Goal: Task Accomplishment & Management: Use online tool/utility

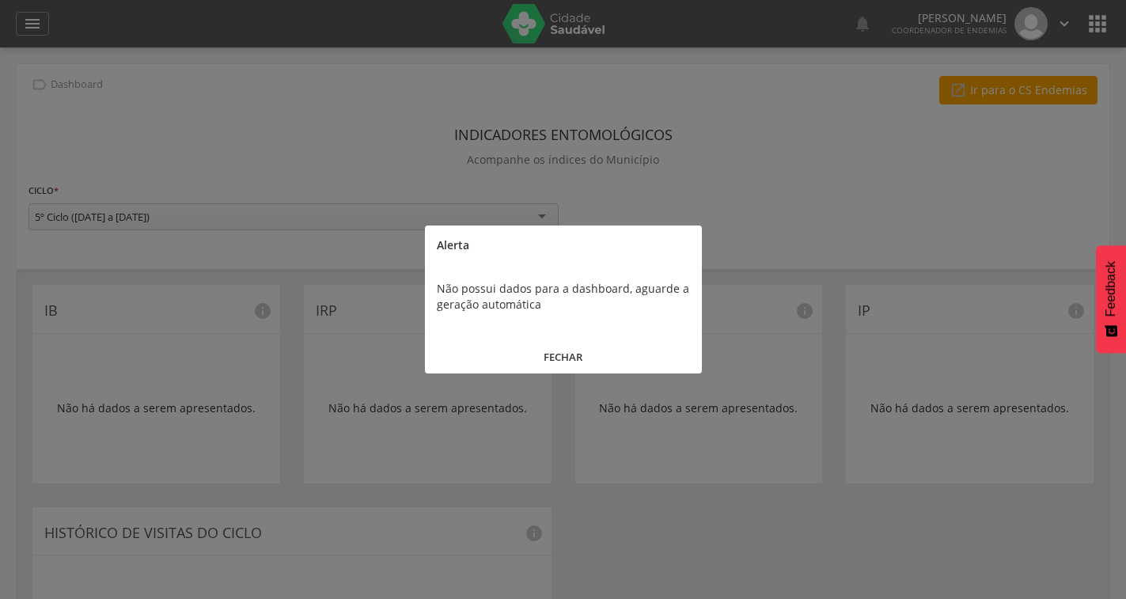
click at [574, 354] on button "FECHAR" at bounding box center [563, 357] width 277 height 34
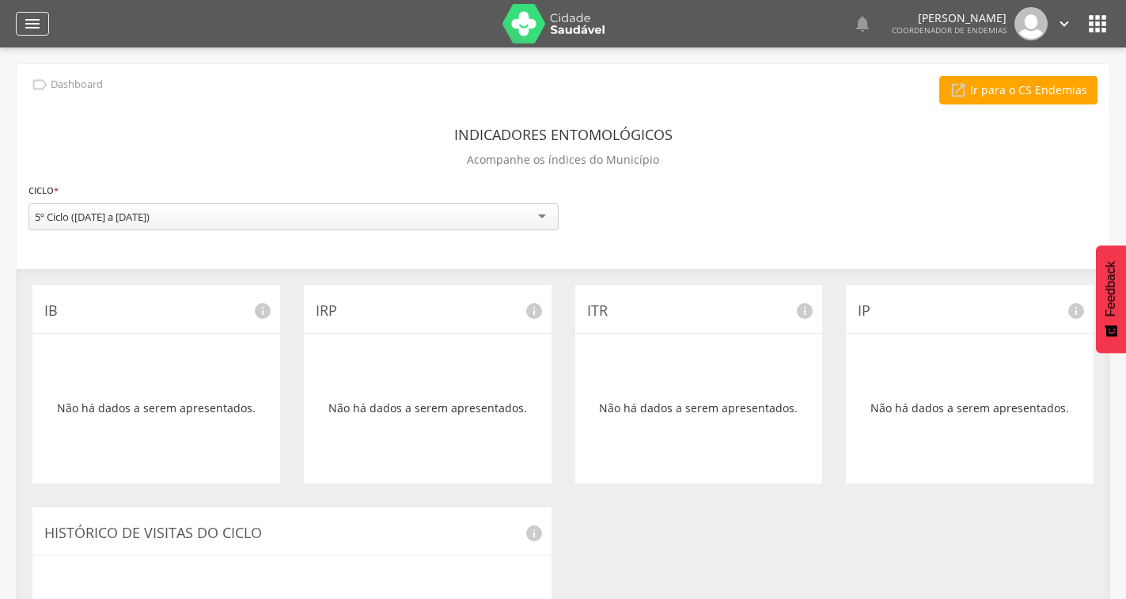
click at [25, 21] on icon "" at bounding box center [32, 23] width 19 height 19
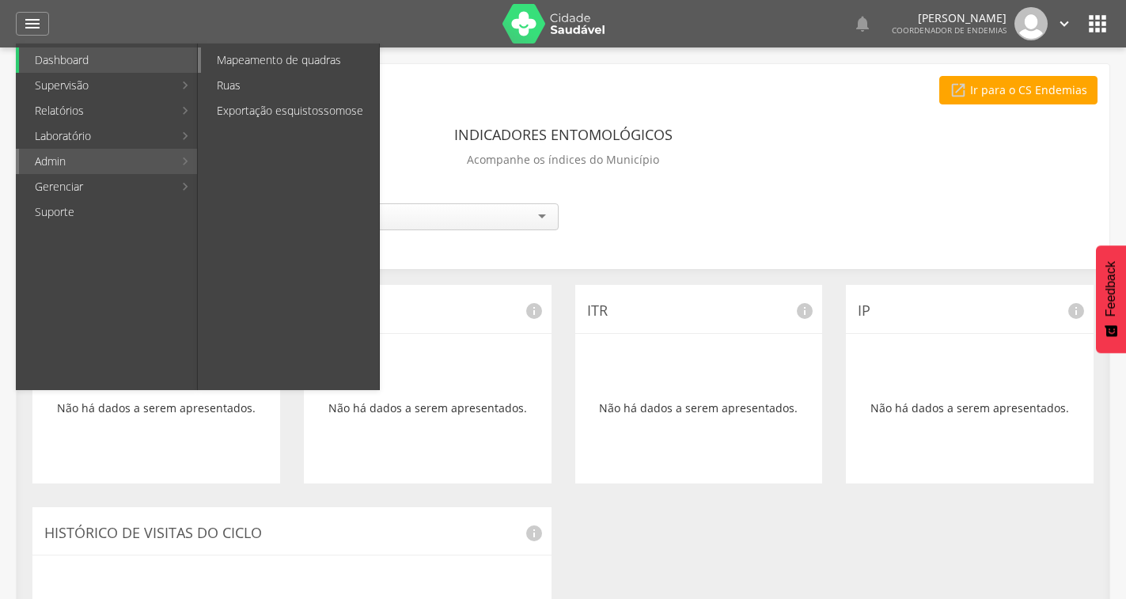
click at [275, 56] on link "Mapeamento de quadras" at bounding box center [290, 59] width 178 height 25
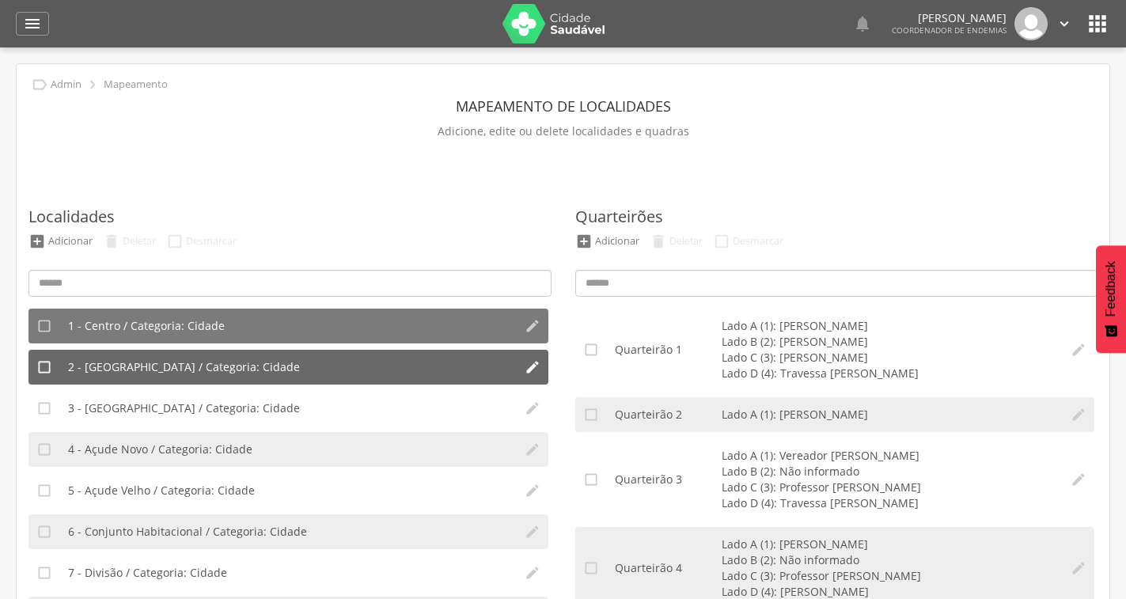
click at [245, 361] on span "2 - [GEOGRAPHIC_DATA] / Categoria: Cidade" at bounding box center [184, 367] width 232 height 16
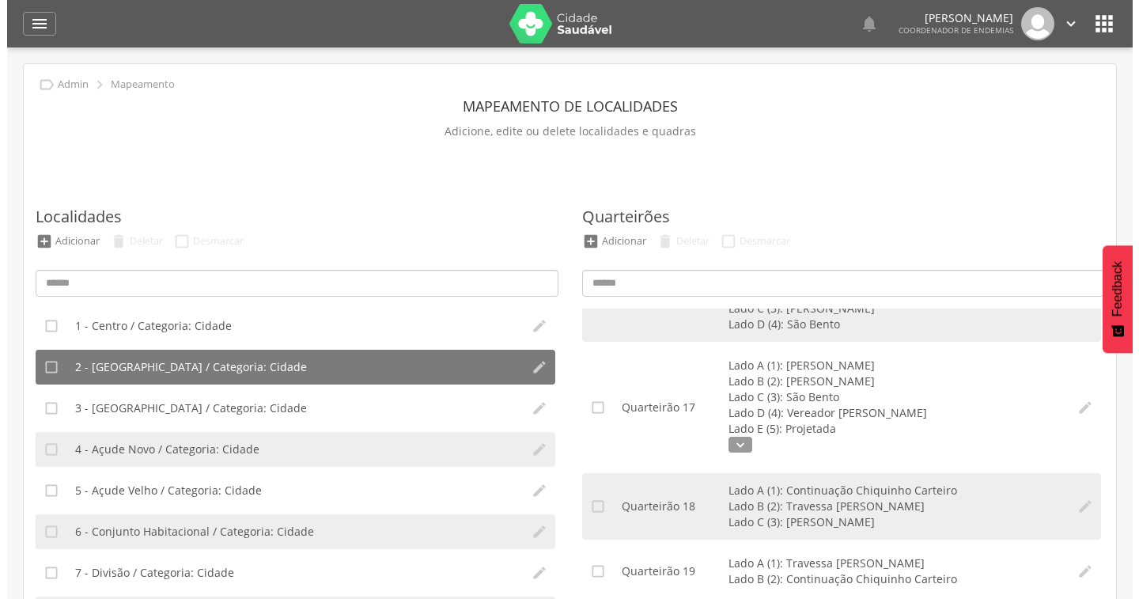
scroll to position [1390, 0]
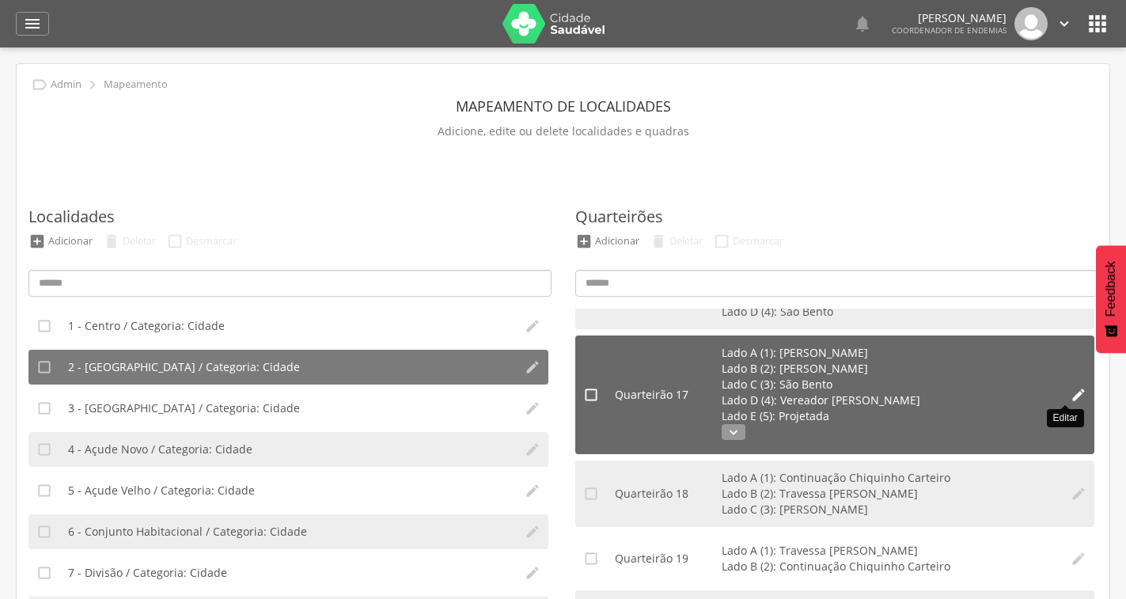
click at [1070, 394] on icon "" at bounding box center [1078, 395] width 16 height 16
type input "**"
type input "*"
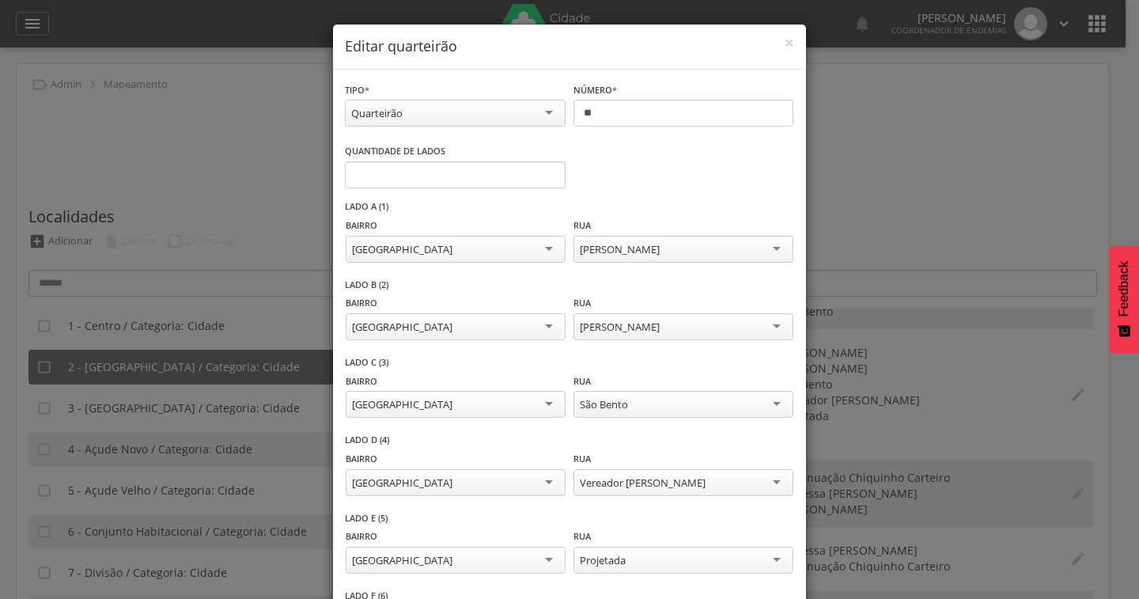
scroll to position [63, 0]
click at [718, 255] on div "[PERSON_NAME]" at bounding box center [683, 249] width 220 height 27
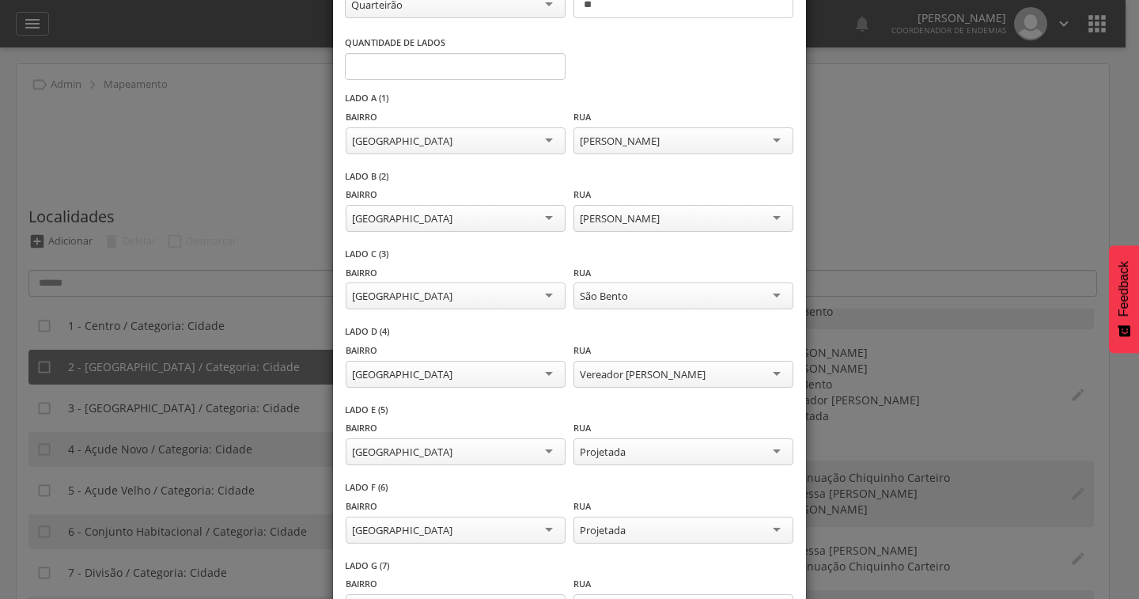
scroll to position [234, 0]
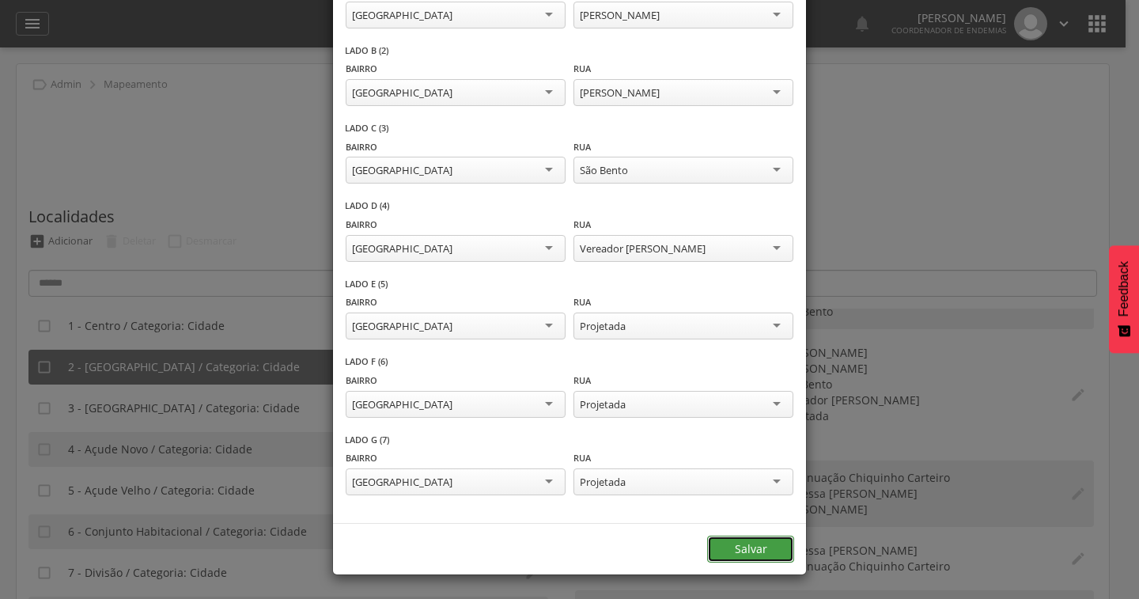
click at [725, 557] on button "Salvar" at bounding box center [750, 548] width 87 height 27
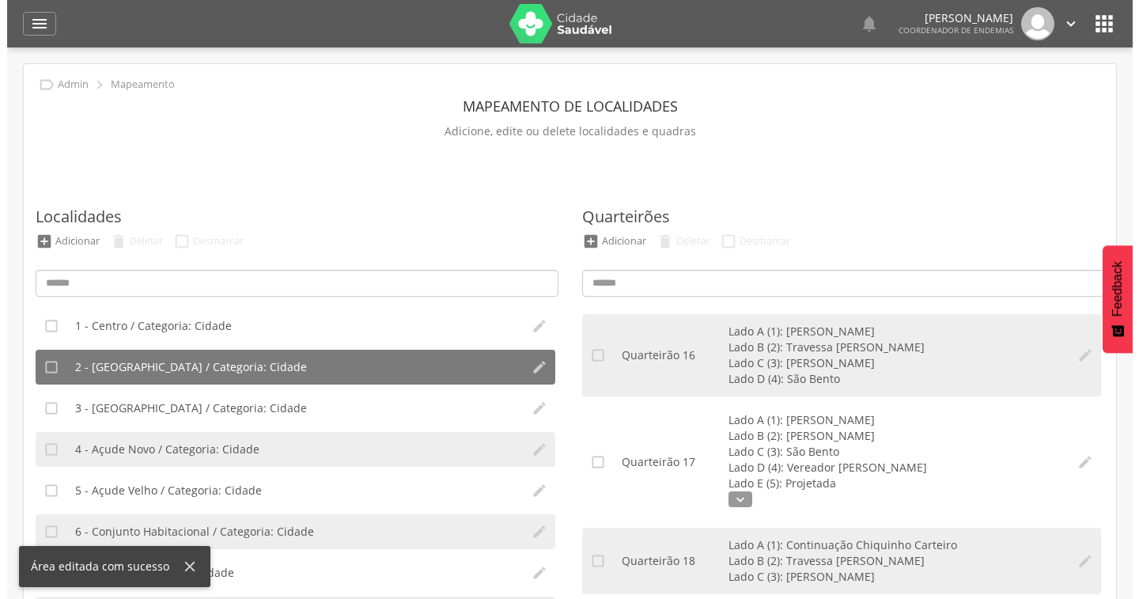
scroll to position [1345, 0]
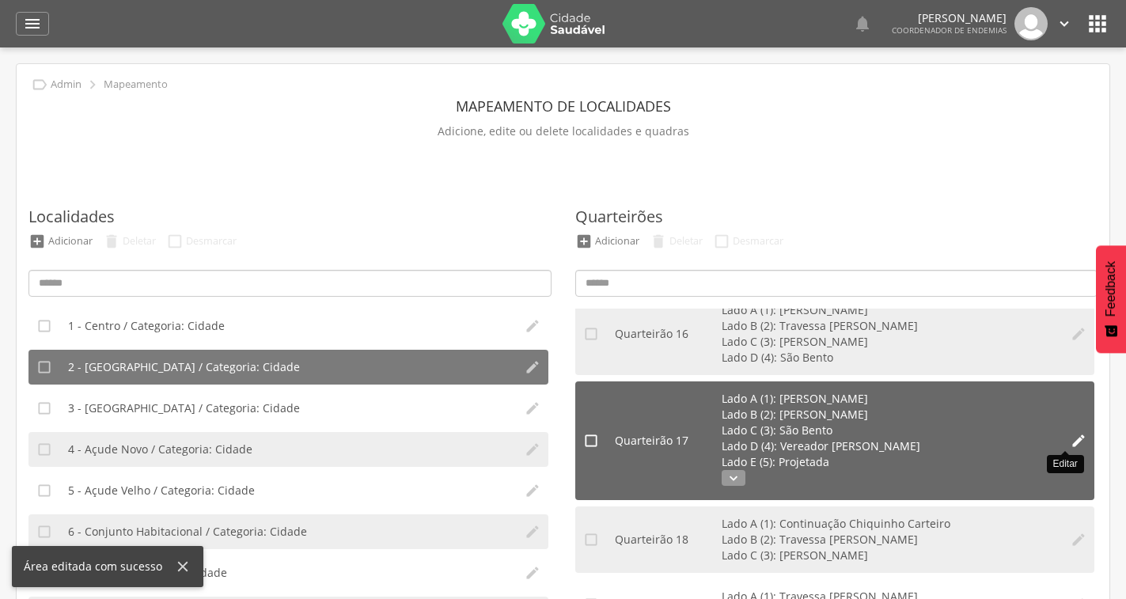
click at [1070, 436] on icon "" at bounding box center [1078, 441] width 16 height 16
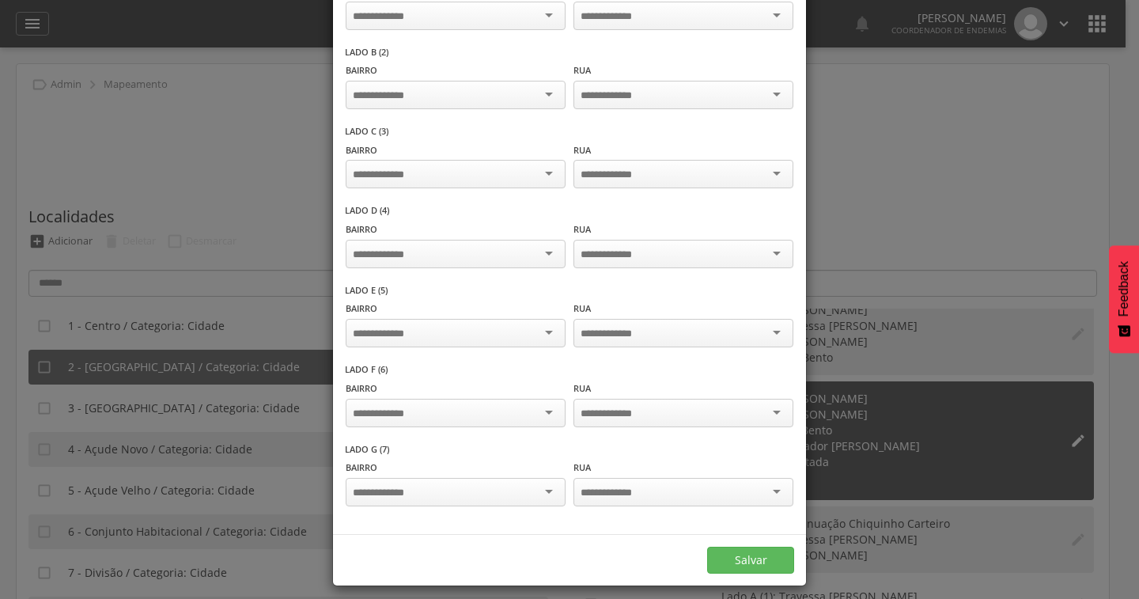
scroll to position [0, 0]
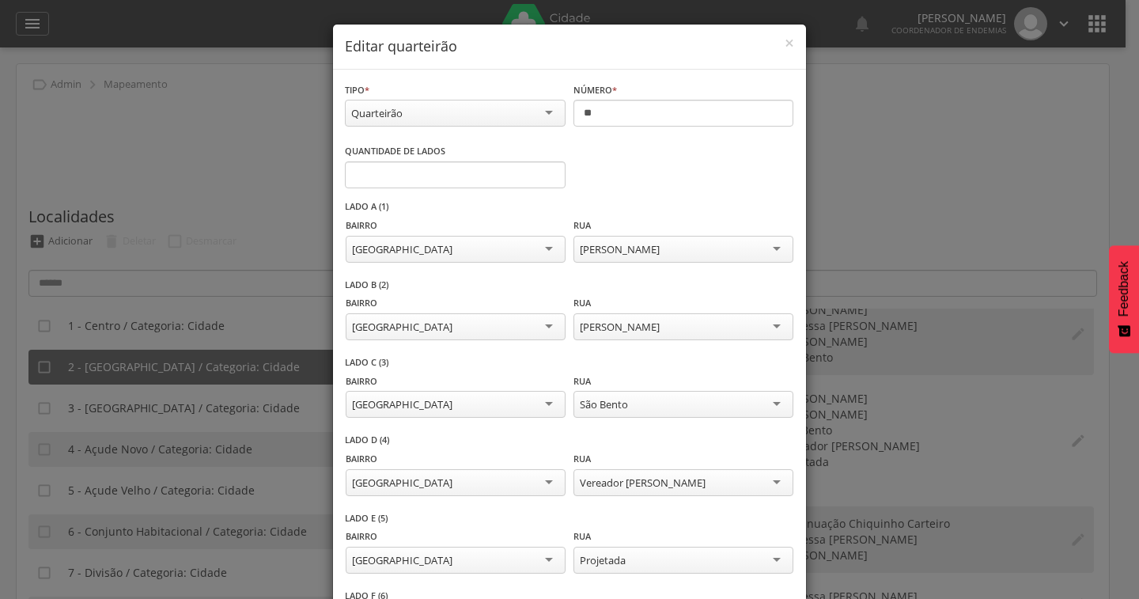
click at [740, 323] on div "[PERSON_NAME]" at bounding box center [683, 326] width 220 height 27
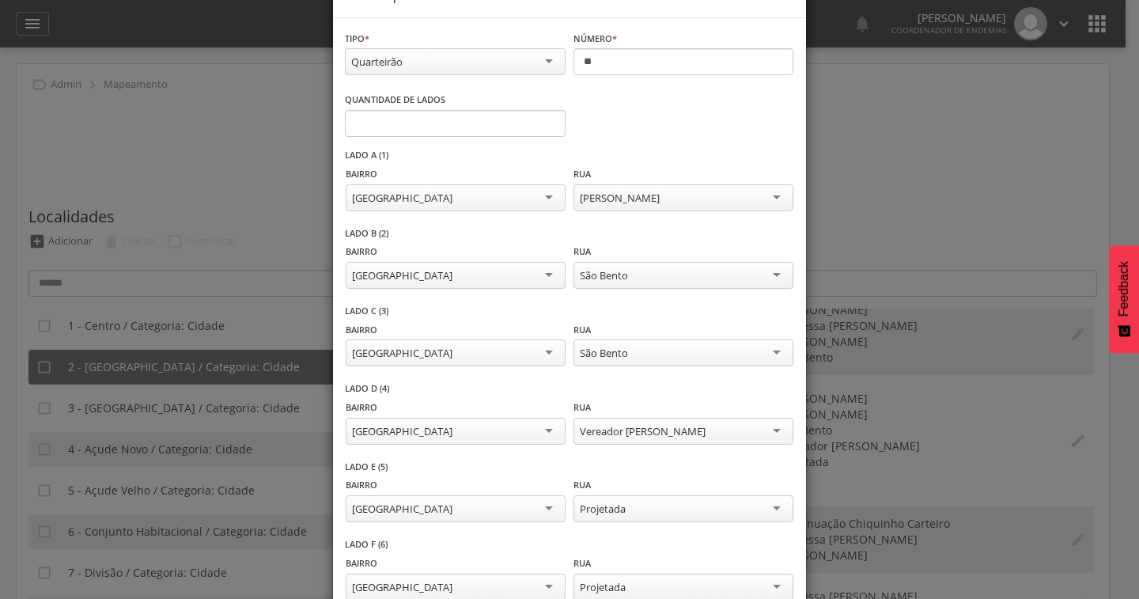
scroll to position [79, 0]
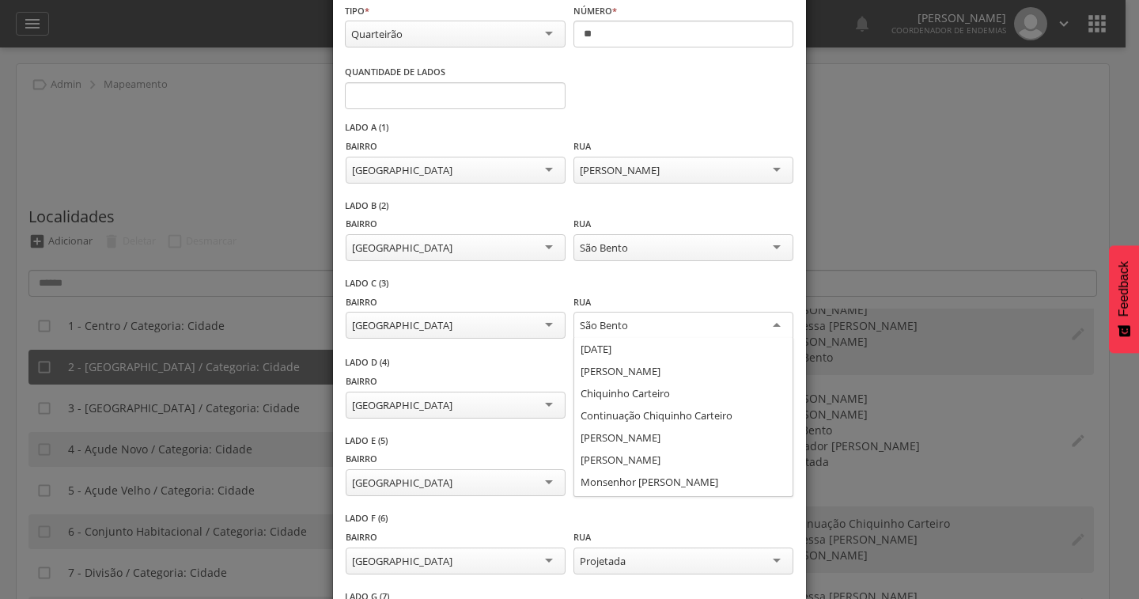
click at [725, 320] on div "São Bento" at bounding box center [683, 326] width 220 height 28
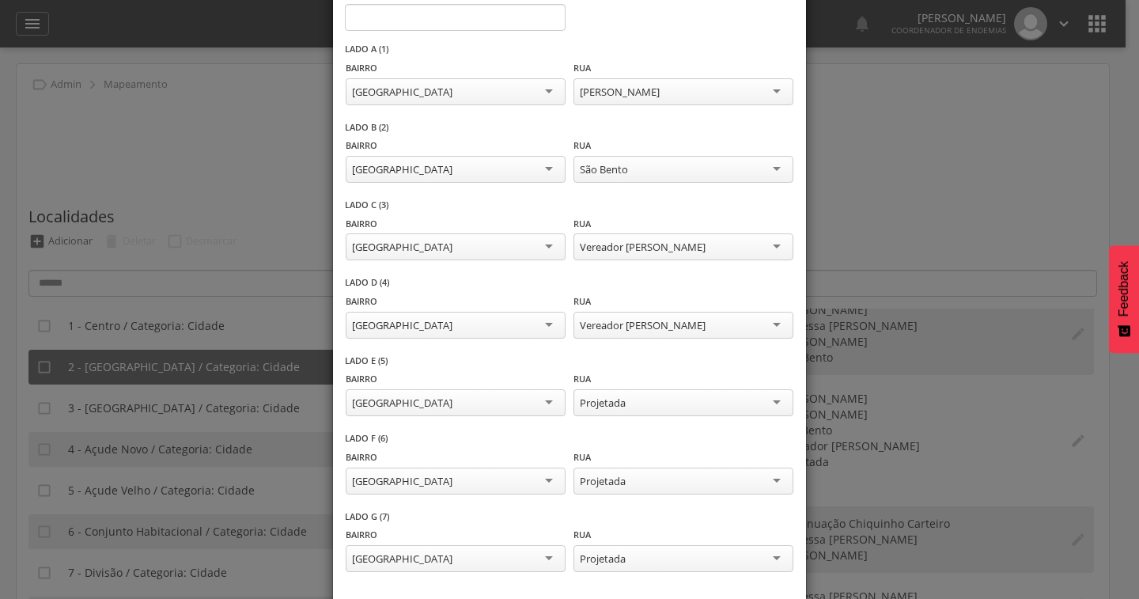
scroll to position [234, 0]
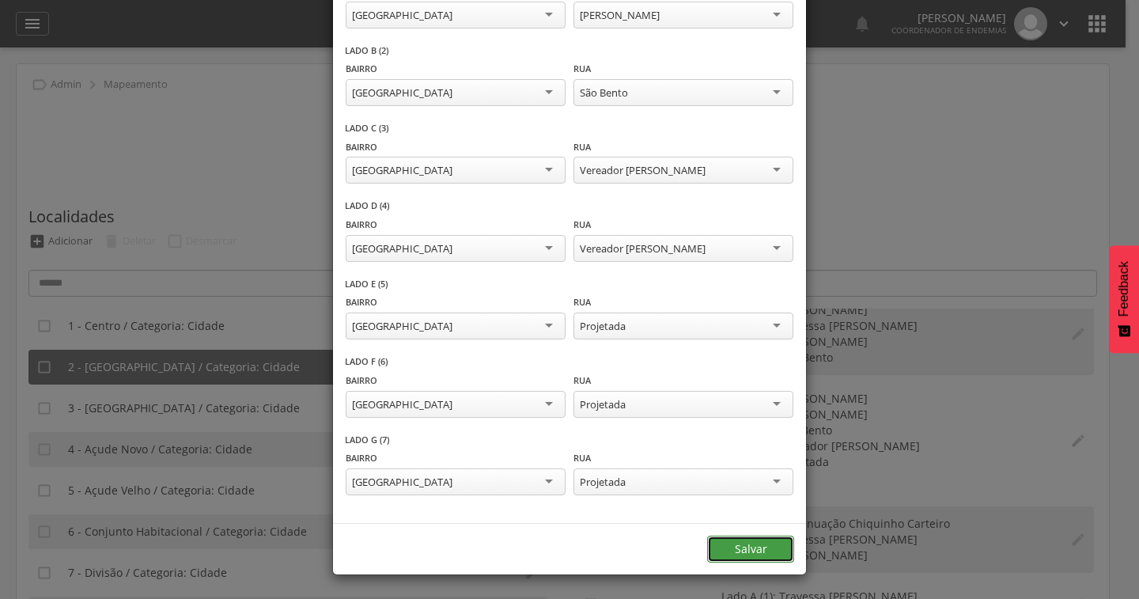
click at [762, 541] on button "Salvar" at bounding box center [750, 548] width 87 height 27
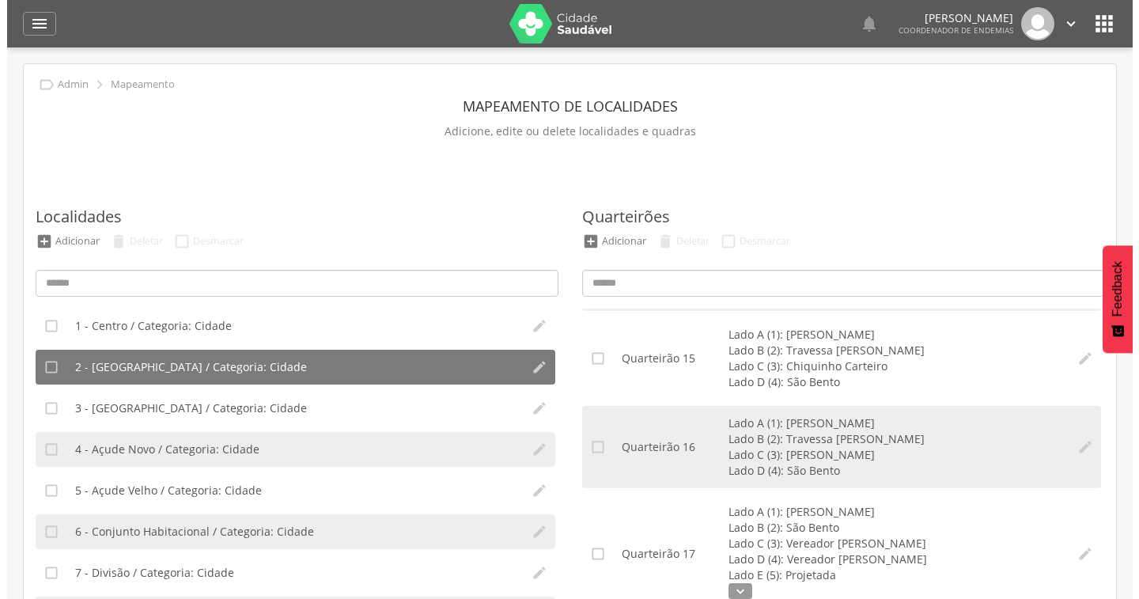
scroll to position [1390, 0]
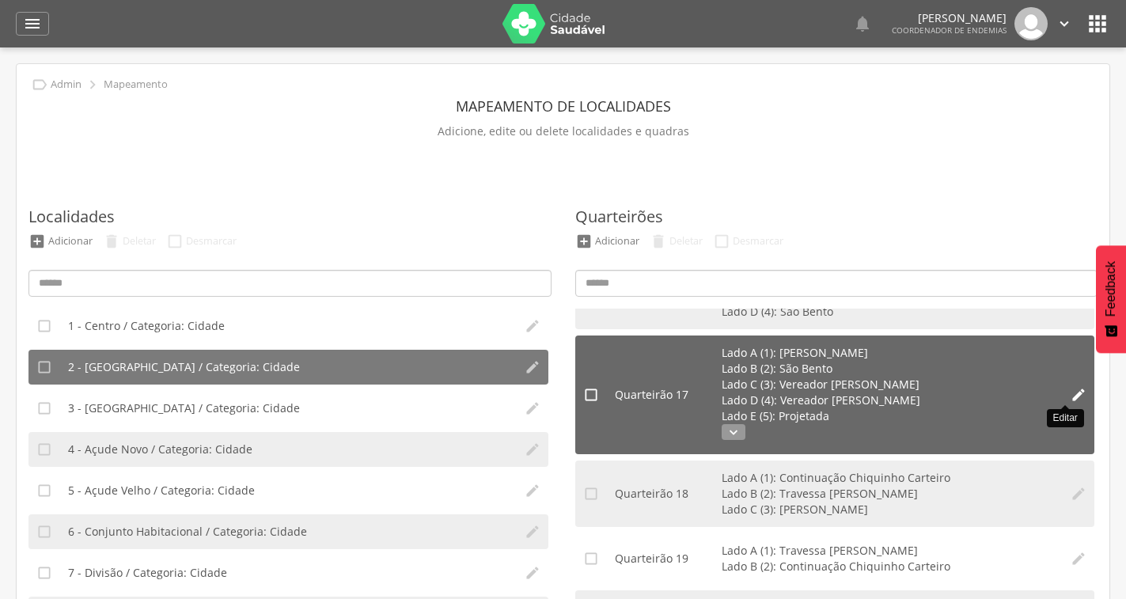
click at [1070, 392] on icon "" at bounding box center [1078, 395] width 16 height 16
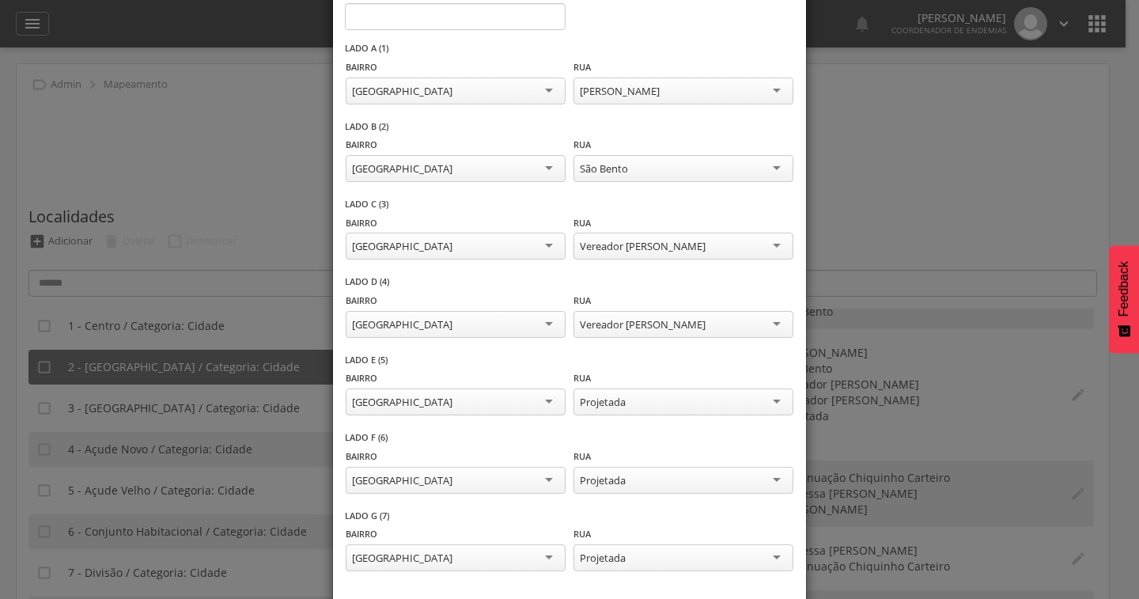
scroll to position [234, 0]
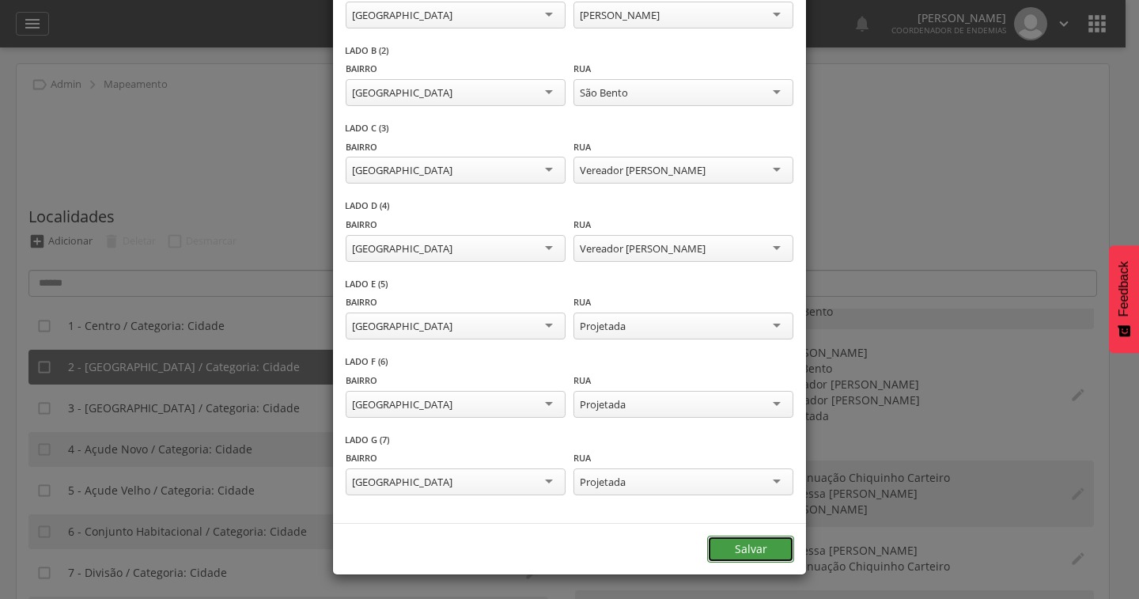
click at [724, 558] on button "Salvar" at bounding box center [750, 548] width 87 height 27
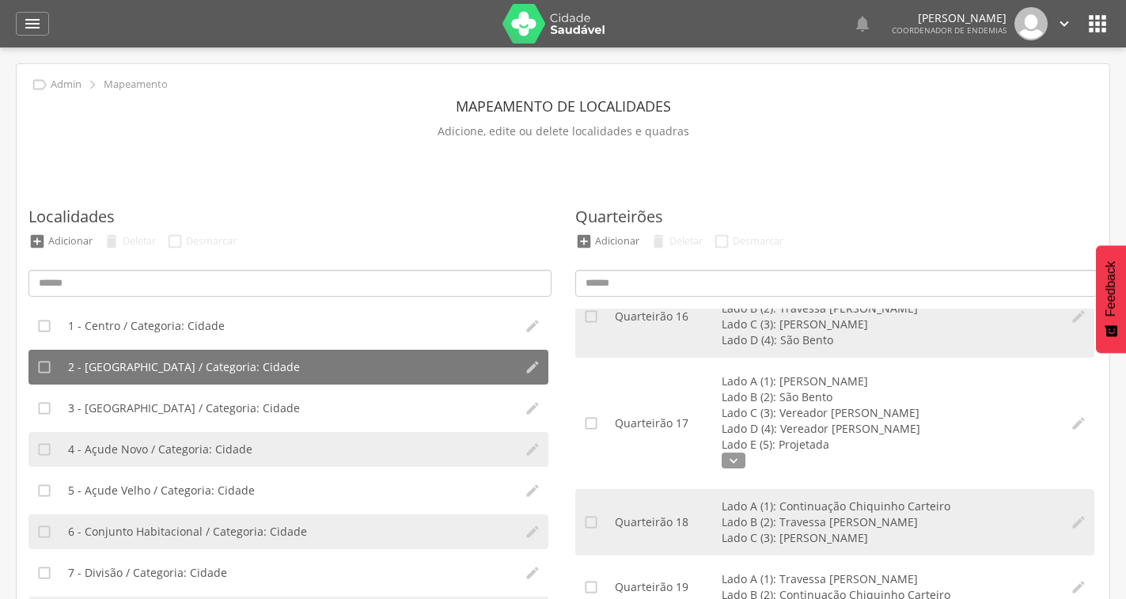
scroll to position [1390, 0]
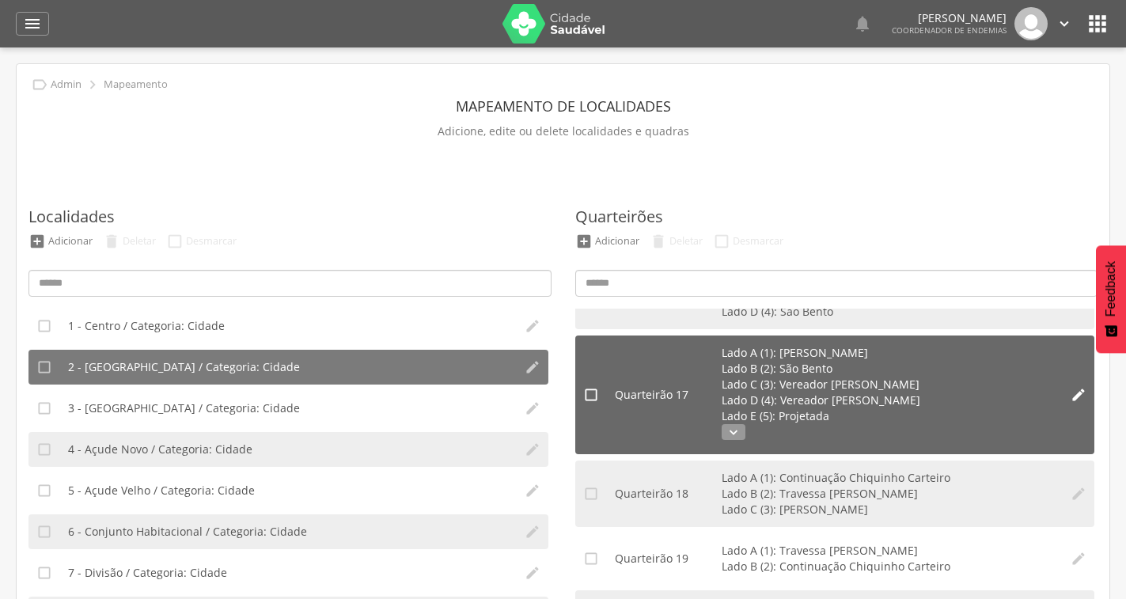
click at [737, 428] on icon "" at bounding box center [733, 432] width 24 height 16
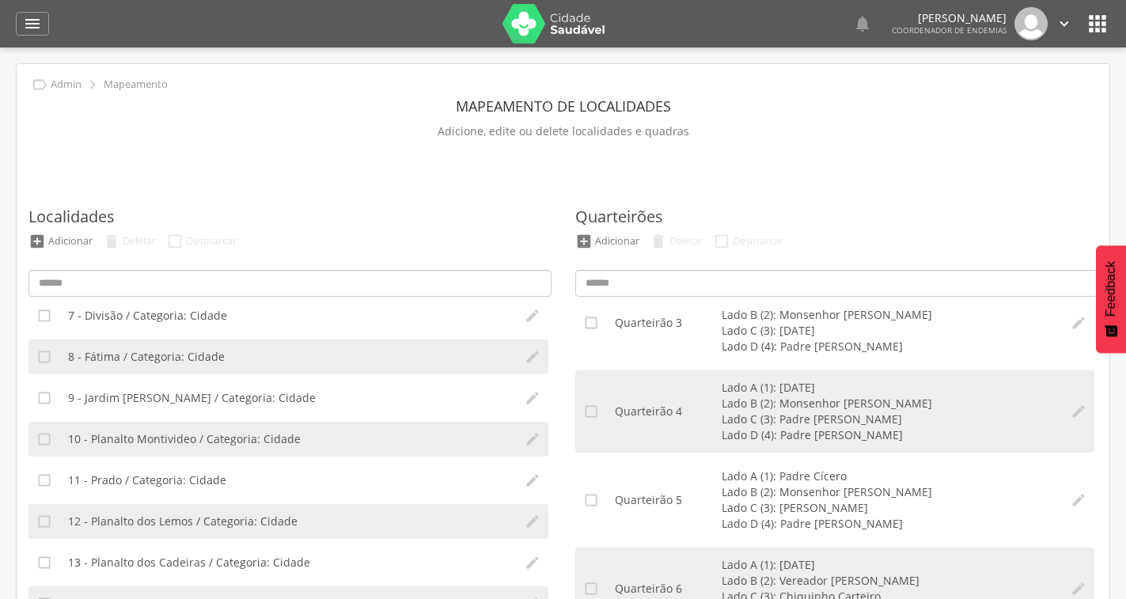
scroll to position [0, 0]
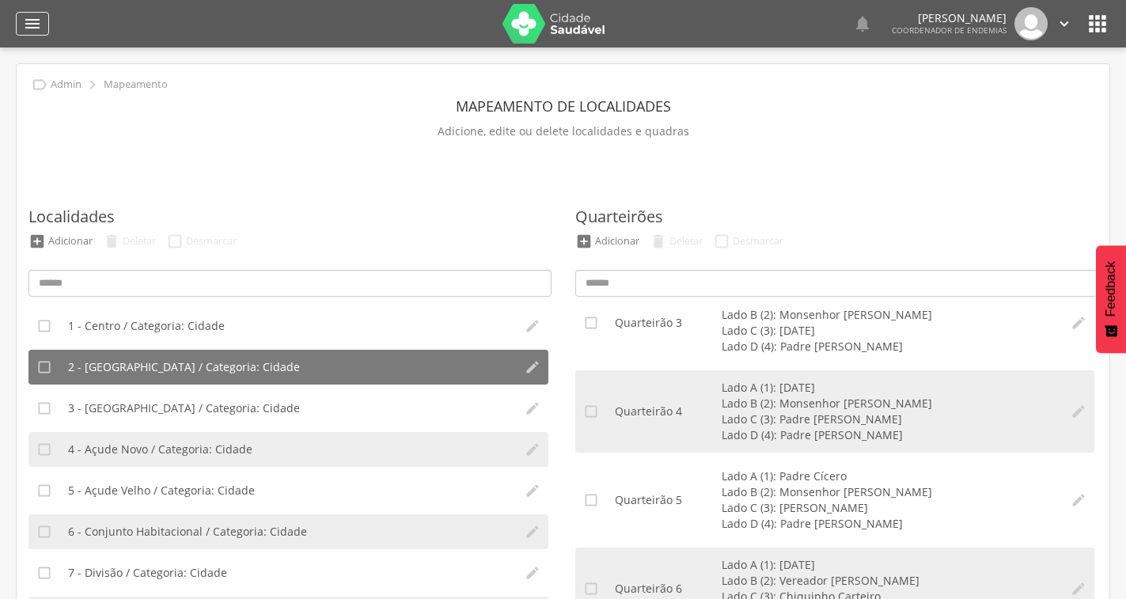
click at [32, 12] on div "" at bounding box center [32, 24] width 33 height 24
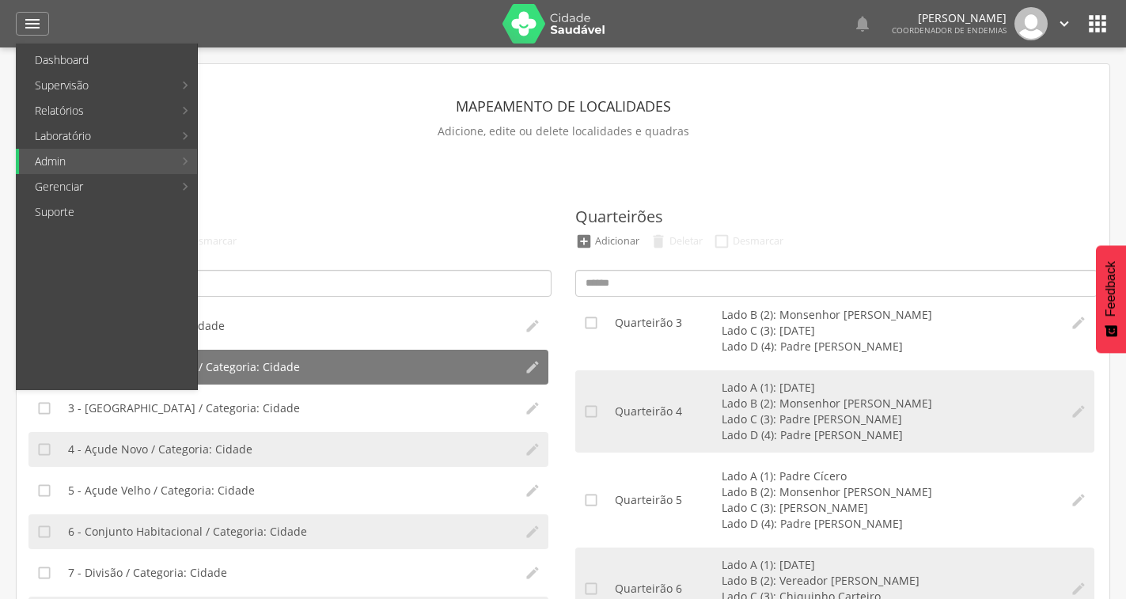
click at [1103, 22] on icon "" at bounding box center [1096, 23] width 25 height 25
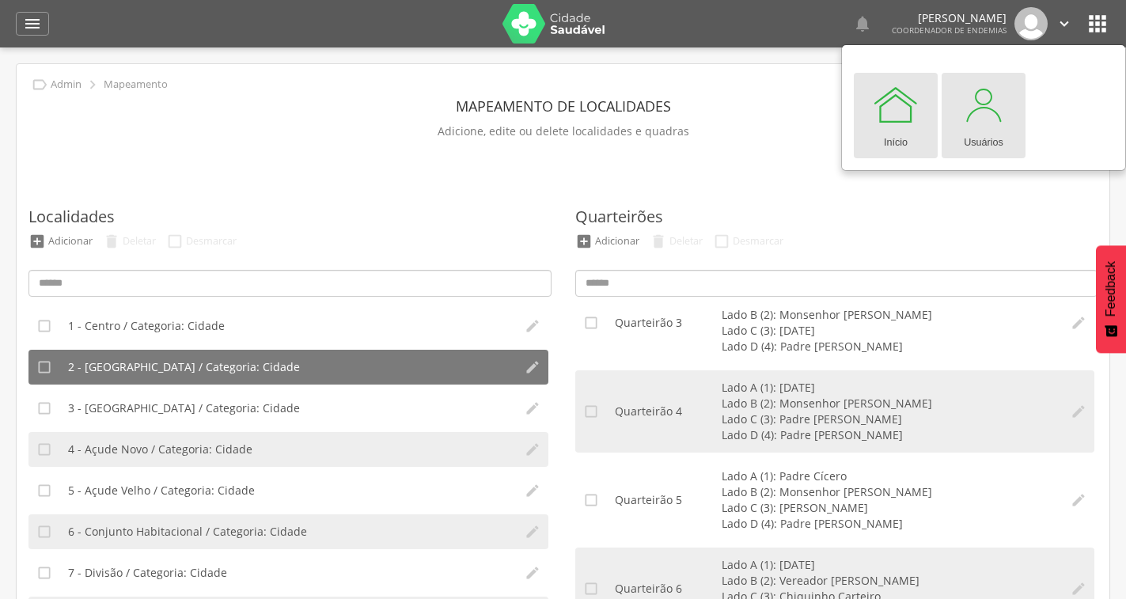
click at [989, 102] on div at bounding box center [982, 104] width 47 height 47
